Goal: Navigation & Orientation: Find specific page/section

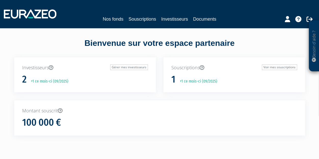
click at [213, 43] on div "Bienvenue sur votre espace partenaire" at bounding box center [159, 47] width 298 height 20
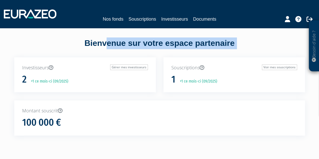
click at [213, 43] on div "Bienvenue sur votre espace partenaire" at bounding box center [159, 47] width 298 height 20
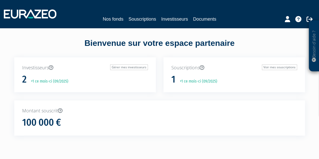
drag, startPoint x: 245, startPoint y: 45, endPoint x: 74, endPoint y: 47, distance: 171.7
click at [74, 47] on div "Bienvenue sur votre espace partenaire" at bounding box center [159, 47] width 298 height 20
drag, startPoint x: 74, startPoint y: 43, endPoint x: 245, endPoint y: 43, distance: 170.6
click at [245, 43] on div "Bienvenue sur votre espace partenaire" at bounding box center [159, 47] width 298 height 20
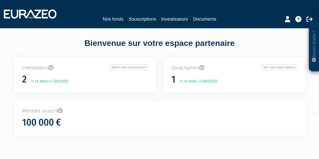
click at [245, 43] on div "Bienvenue sur votre espace partenaire" at bounding box center [159, 47] width 298 height 20
drag, startPoint x: 245, startPoint y: 43, endPoint x: 72, endPoint y: 46, distance: 172.4
click at [72, 46] on div "Bienvenue sur votre espace partenaire" at bounding box center [159, 47] width 298 height 20
drag, startPoint x: 78, startPoint y: 44, endPoint x: 241, endPoint y: 56, distance: 163.7
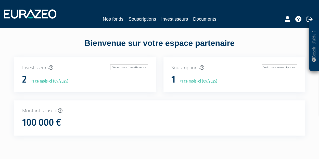
click at [241, 56] on div "Bienvenue sur votre espace partenaire" at bounding box center [159, 47] width 298 height 20
click at [248, 42] on div "Bienvenue sur votre espace partenaire" at bounding box center [159, 47] width 298 height 20
drag, startPoint x: 237, startPoint y: 44, endPoint x: 82, endPoint y: 44, distance: 154.6
click at [82, 44] on div "Bienvenue sur votre espace partenaire" at bounding box center [159, 47] width 298 height 20
click at [68, 43] on div "Bienvenue sur votre espace partenaire" at bounding box center [159, 47] width 298 height 20
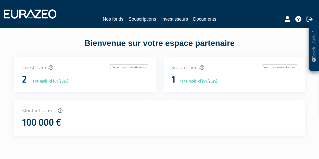
click at [74, 43] on div "Bienvenue sur votre espace partenaire" at bounding box center [159, 47] width 298 height 20
drag, startPoint x: 72, startPoint y: 41, endPoint x: 246, endPoint y: 48, distance: 174.3
click at [246, 48] on div "Bienvenue sur votre espace partenaire" at bounding box center [159, 47] width 298 height 20
click at [202, 45] on div "Bienvenue sur votre espace partenaire" at bounding box center [159, 47] width 298 height 20
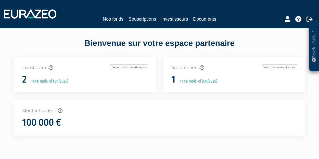
click at [202, 45] on div "Bienvenue sur votre espace partenaire" at bounding box center [159, 47] width 298 height 20
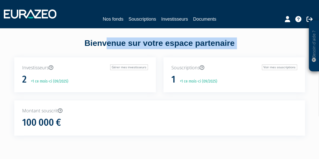
click at [202, 45] on div "Bienvenue sur votre espace partenaire" at bounding box center [159, 47] width 298 height 20
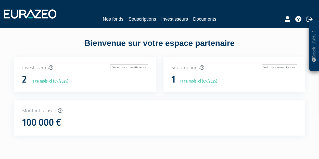
click at [164, 43] on div "Bienvenue sur votre espace partenaire" at bounding box center [159, 47] width 298 height 20
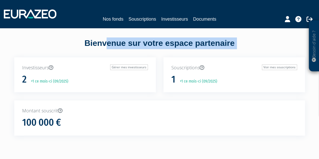
click at [164, 43] on div "Bienvenue sur votre espace partenaire" at bounding box center [159, 47] width 298 height 20
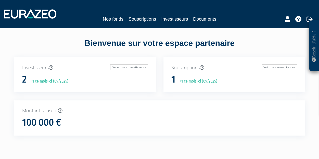
click at [164, 43] on div "Bienvenue sur votre espace partenaire" at bounding box center [159, 47] width 298 height 20
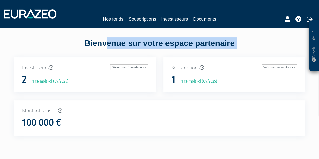
click at [164, 43] on div "Bienvenue sur votre espace partenaire" at bounding box center [159, 47] width 298 height 20
click at [116, 43] on div "Bienvenue sur votre espace partenaire" at bounding box center [159, 47] width 298 height 20
